Goal: Information Seeking & Learning: Find specific fact

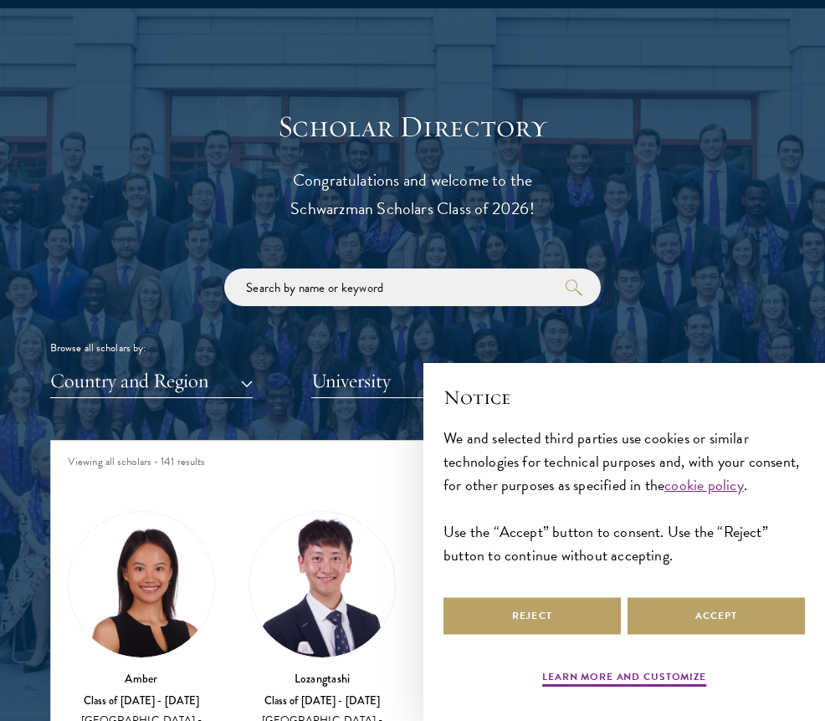
scroll to position [1796, 0]
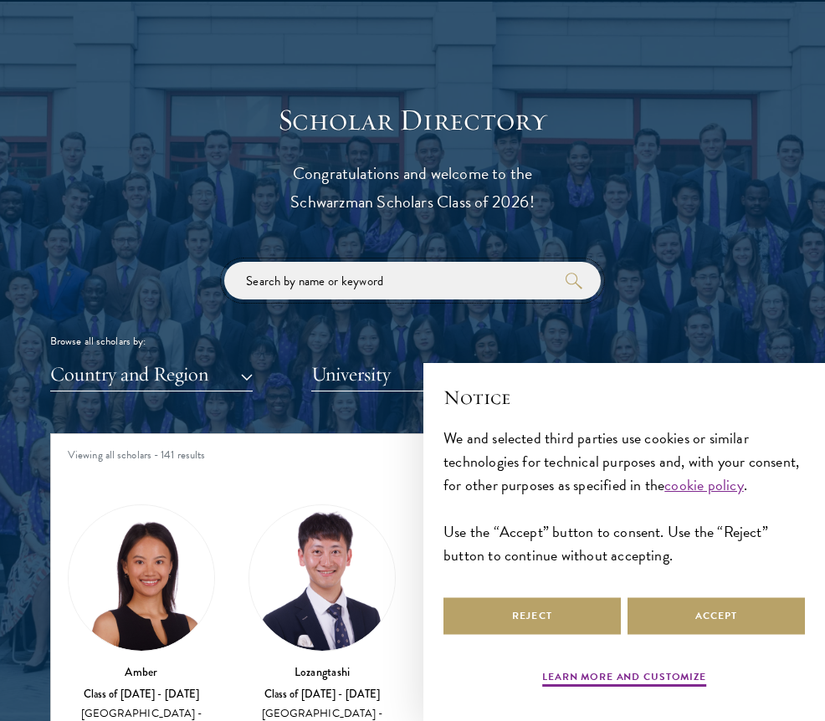
click at [420, 271] on input "search" at bounding box center [412, 281] width 377 height 38
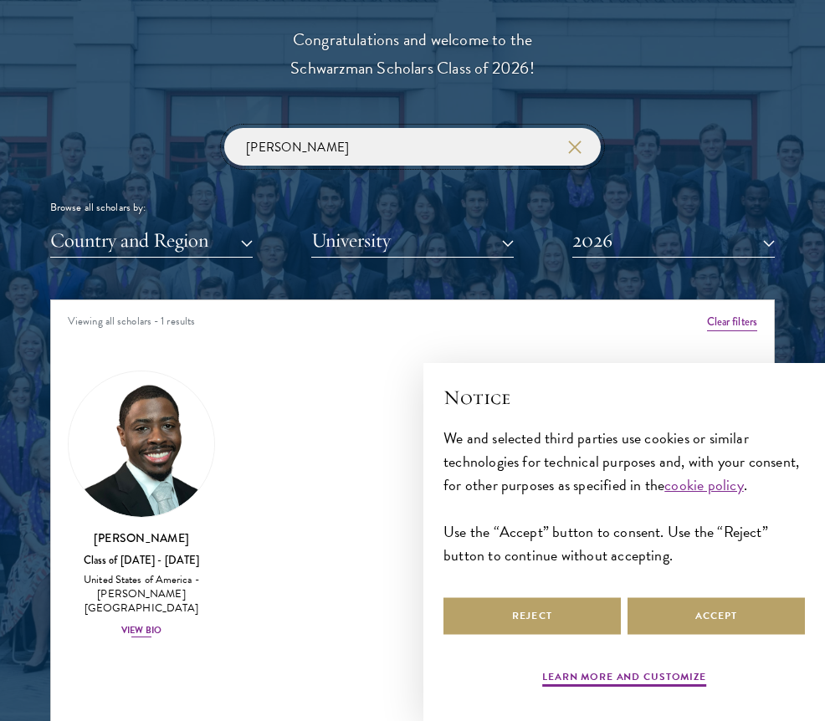
scroll to position [1940, 0]
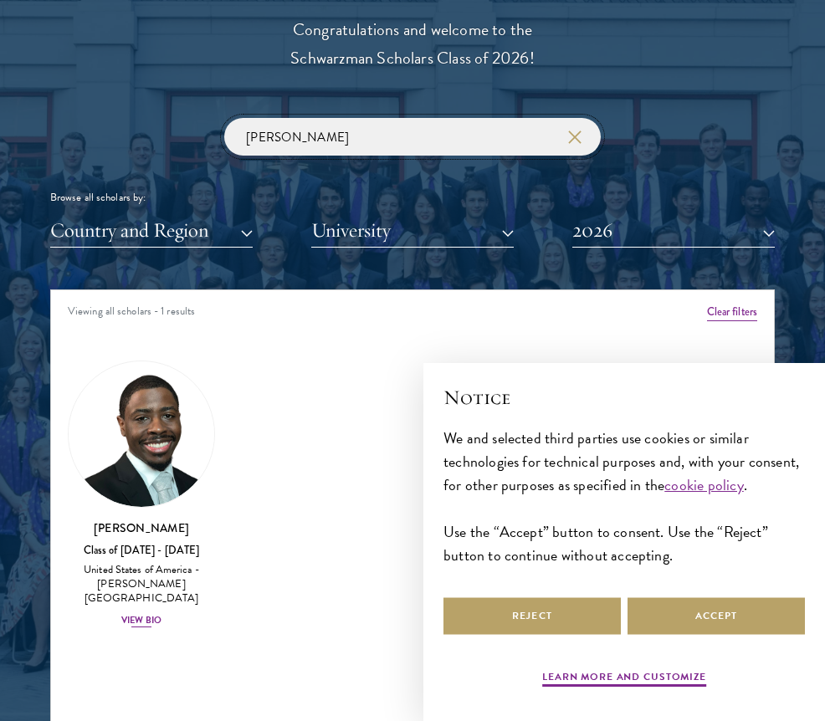
type input "[PERSON_NAME]"
click at [147, 614] on div "View Bio" at bounding box center [141, 620] width 40 height 13
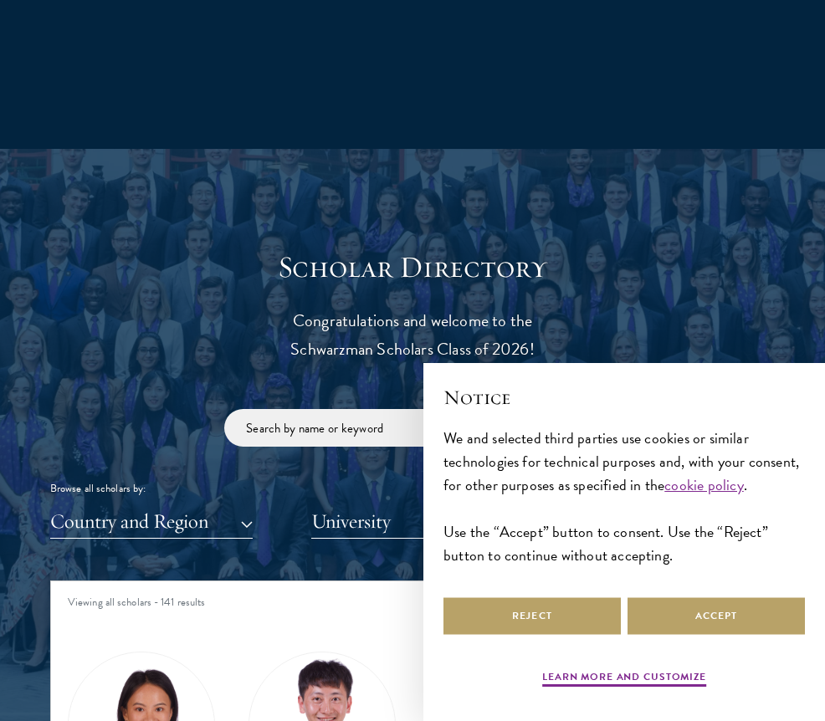
scroll to position [1771, 0]
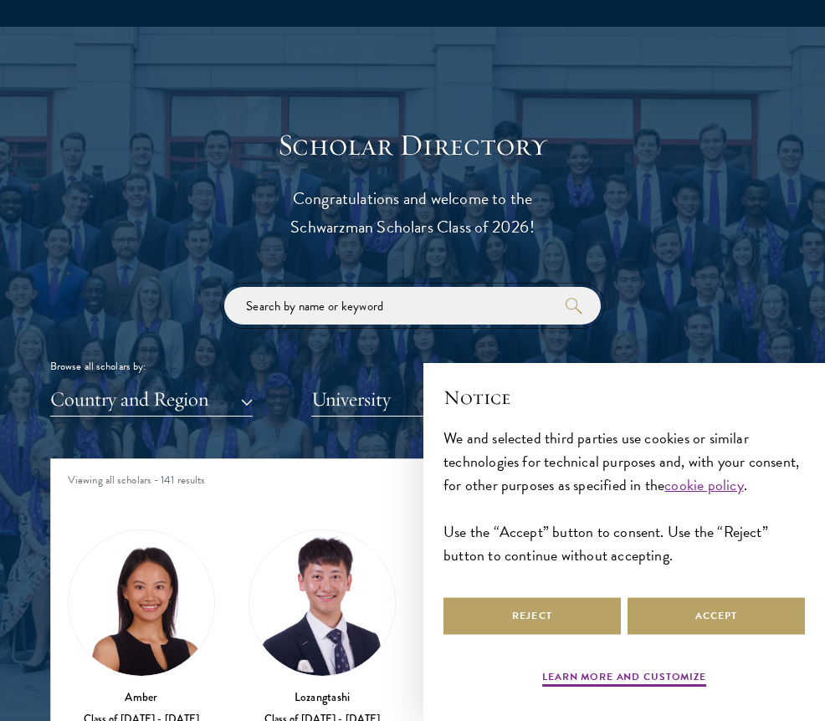
click at [318, 311] on input "search" at bounding box center [412, 306] width 377 height 38
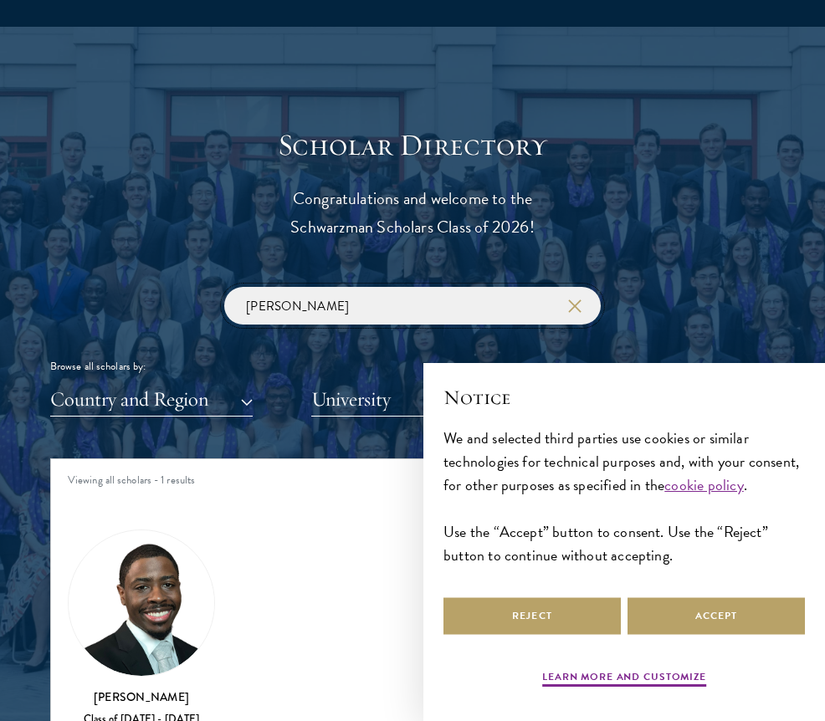
scroll to position [1957, 0]
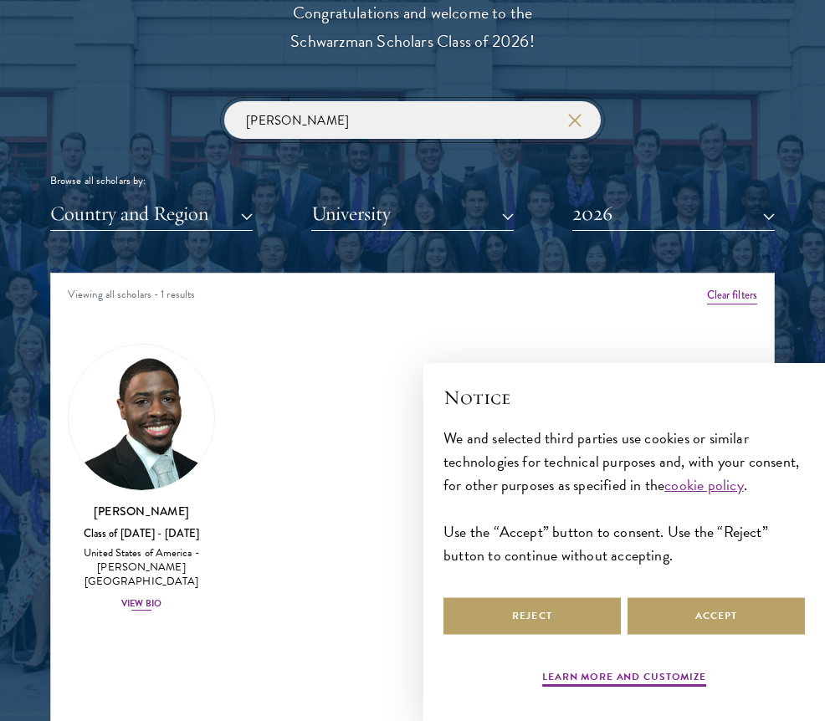
type input "[PERSON_NAME]"
click at [143, 598] on div "View Bio" at bounding box center [141, 604] width 40 height 13
